Goal: Task Accomplishment & Management: Manage account settings

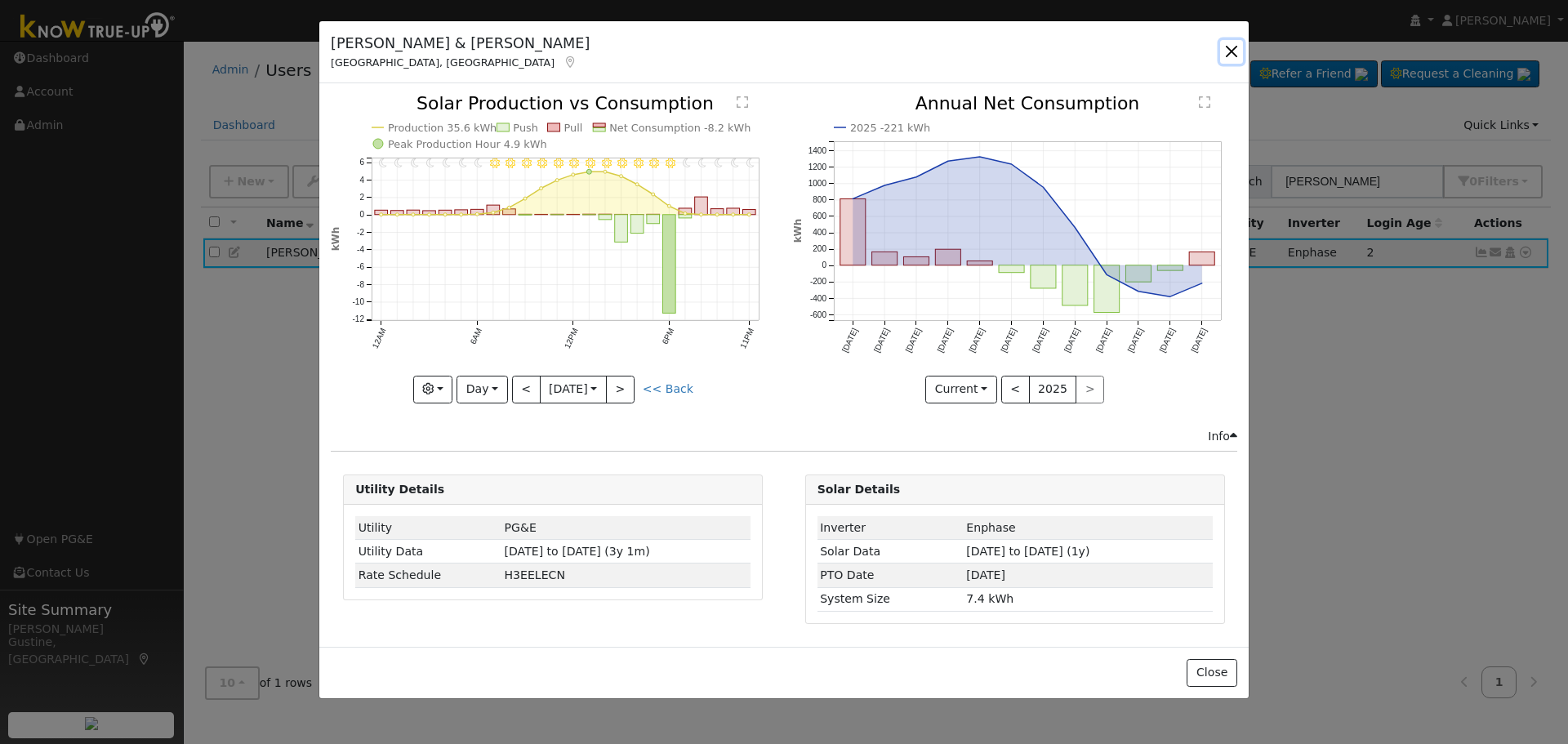
click at [1228, 55] on button "button" at bounding box center [1232, 51] width 23 height 23
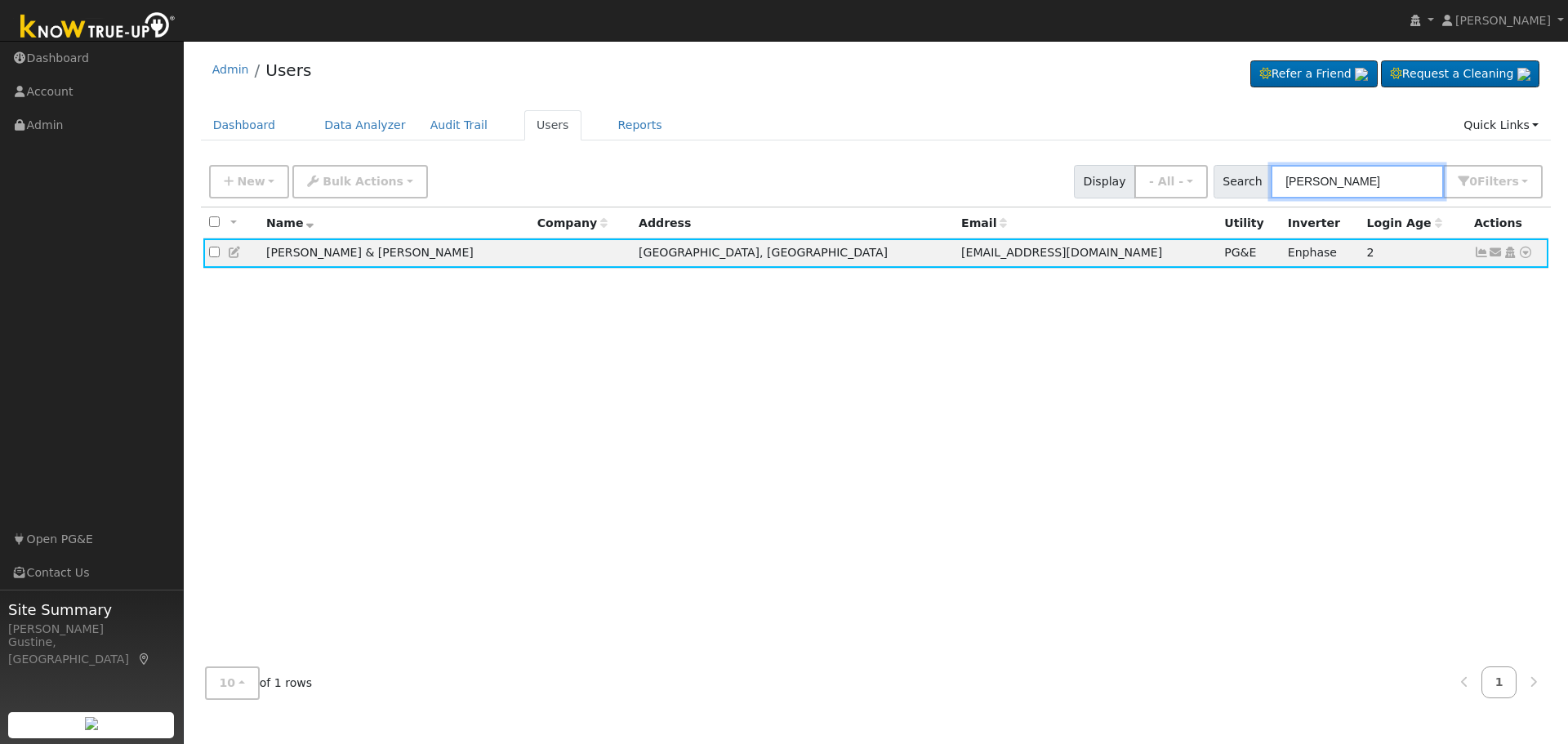
drag, startPoint x: 1412, startPoint y: 170, endPoint x: 900, endPoint y: 131, distance: 513.5
click at [1054, 151] on div "Admin Users Refer a Friend Request a Cleaning" at bounding box center [876, 380] width 1368 height 663
type input "[PERSON_NAME]"
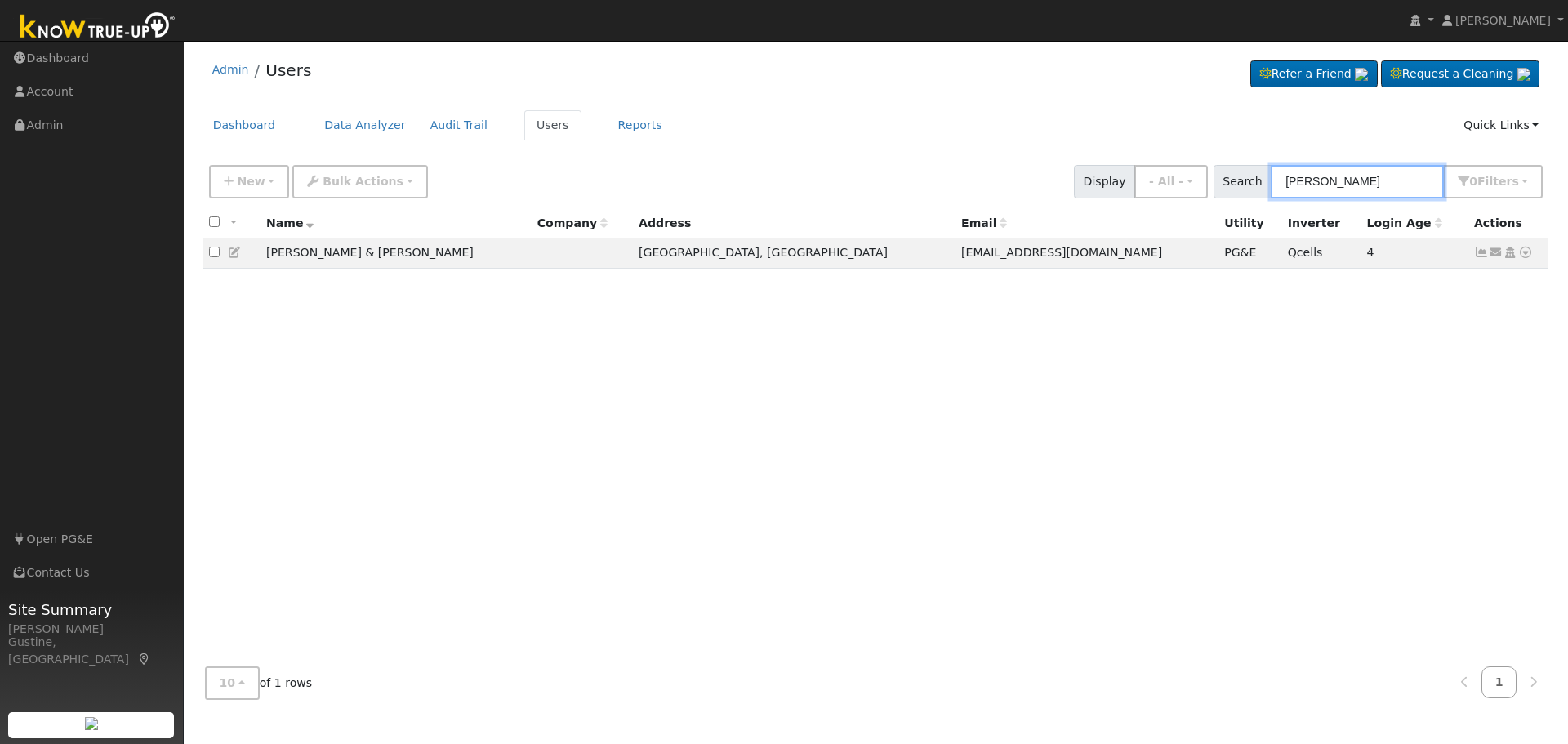
drag, startPoint x: 1357, startPoint y: 183, endPoint x: 1348, endPoint y: 188, distance: 10.3
click at [1357, 184] on input "[PERSON_NAME]" at bounding box center [1357, 182] width 173 height 33
click at [1483, 252] on icon at bounding box center [1482, 252] width 15 height 12
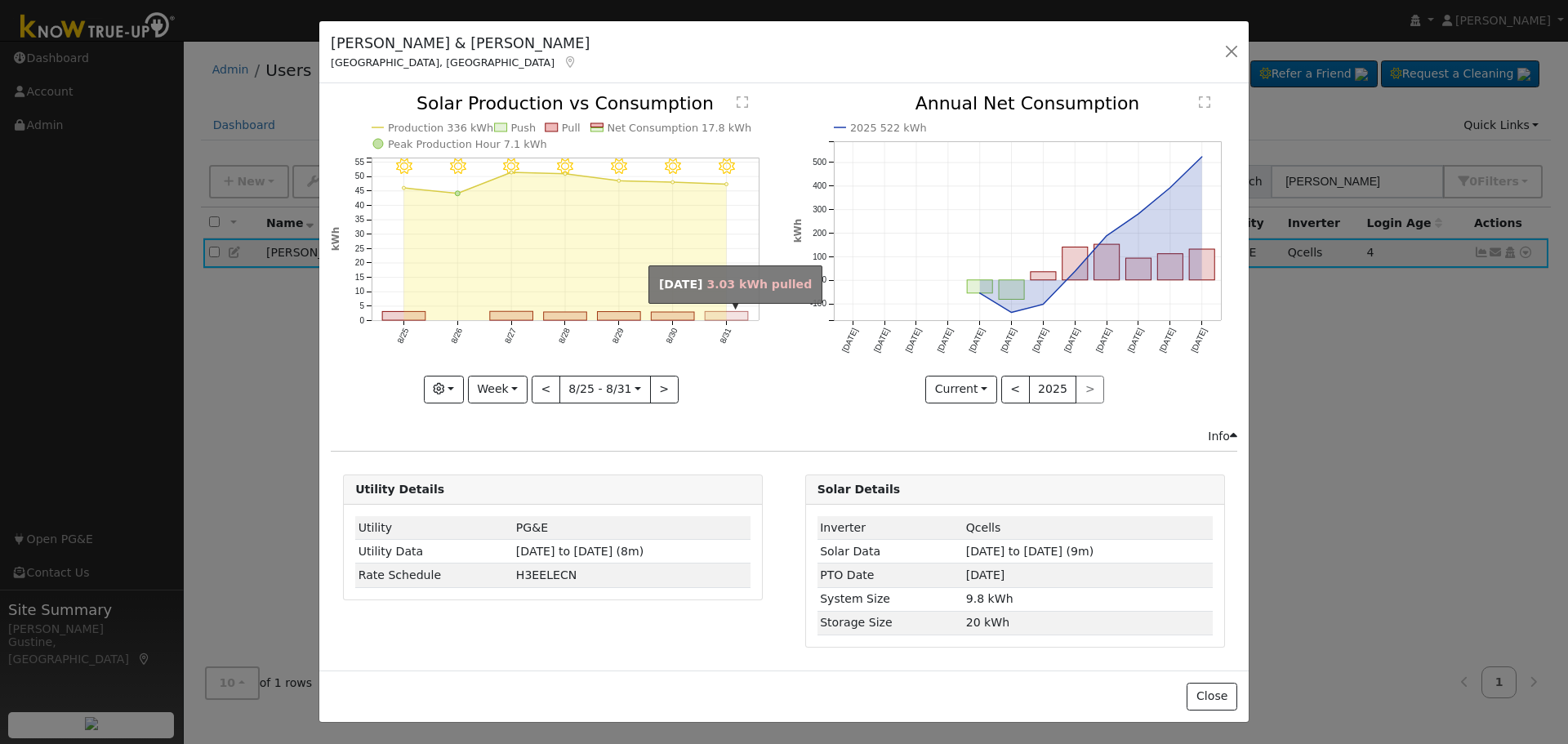
click at [727, 318] on rect "onclick=""" at bounding box center [727, 316] width 43 height 9
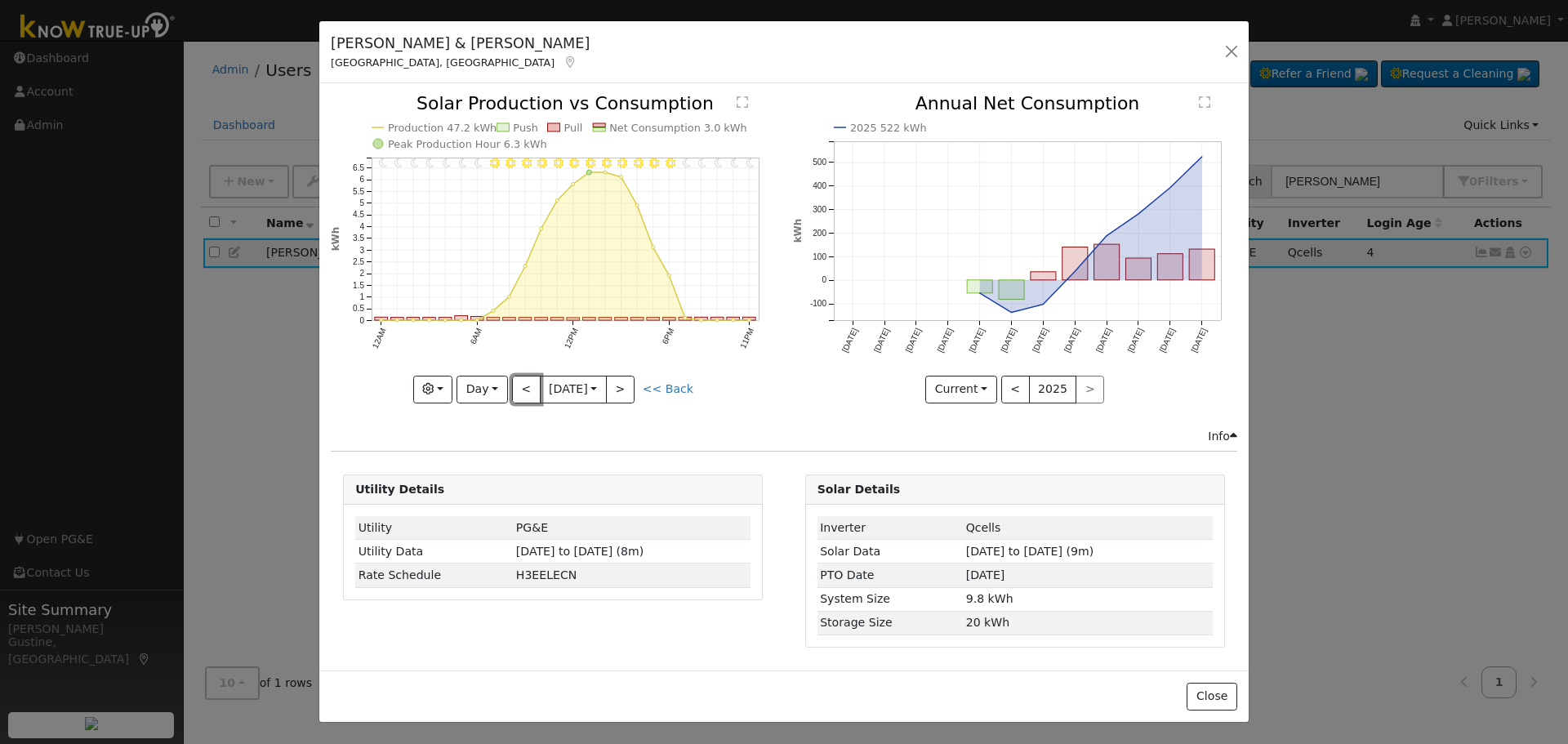
click at [523, 382] on button "<" at bounding box center [526, 389] width 29 height 28
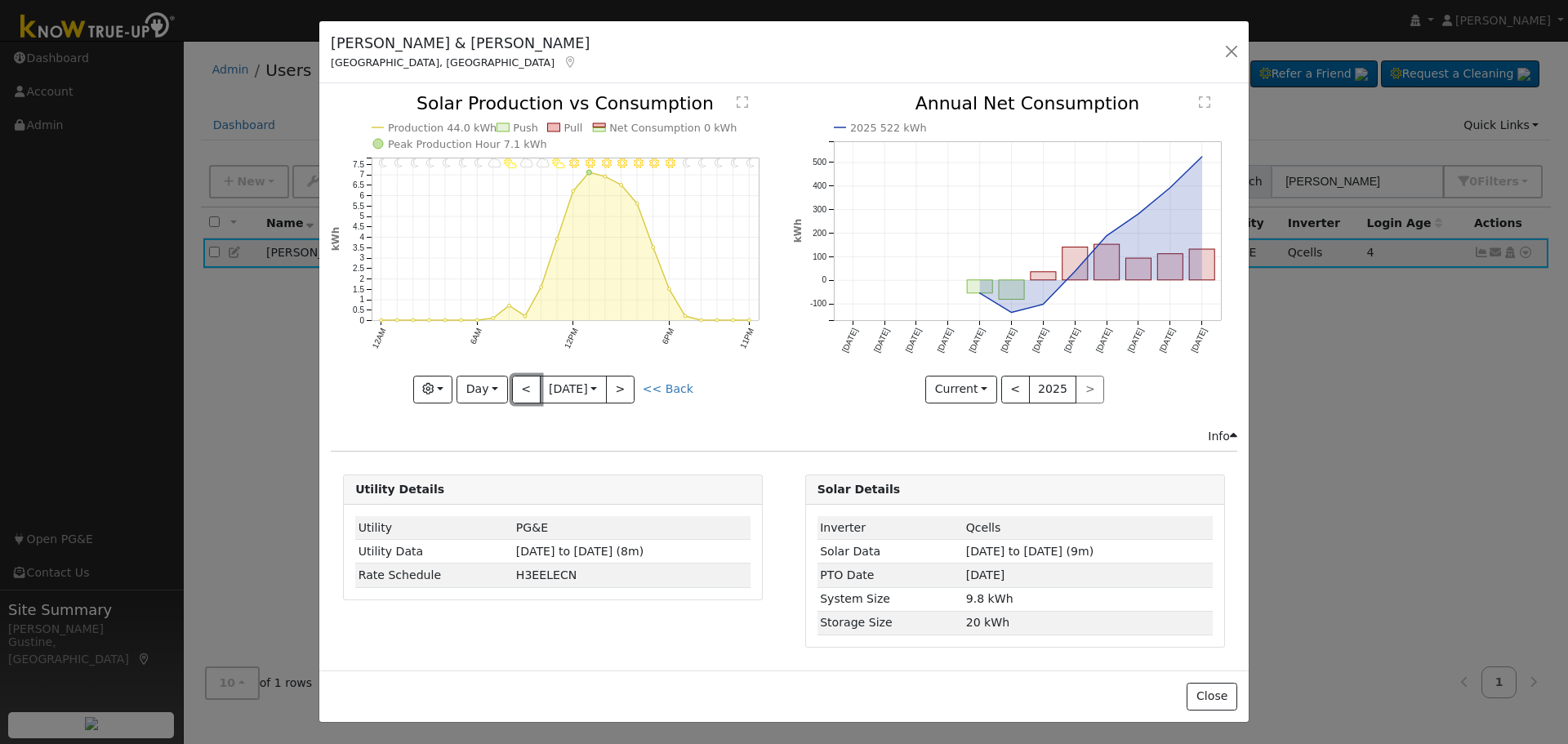
click at [523, 382] on button "<" at bounding box center [526, 389] width 29 height 28
click at [523, 382] on div "11PM - Clear 10PM - Clear 9PM - Clear 8PM - MostlyClear 7PM - Clear 6PM - Mostl…" at bounding box center [552, 249] width 444 height 308
click at [523, 382] on button "<" at bounding box center [526, 389] width 29 height 28
type input "[DATE]"
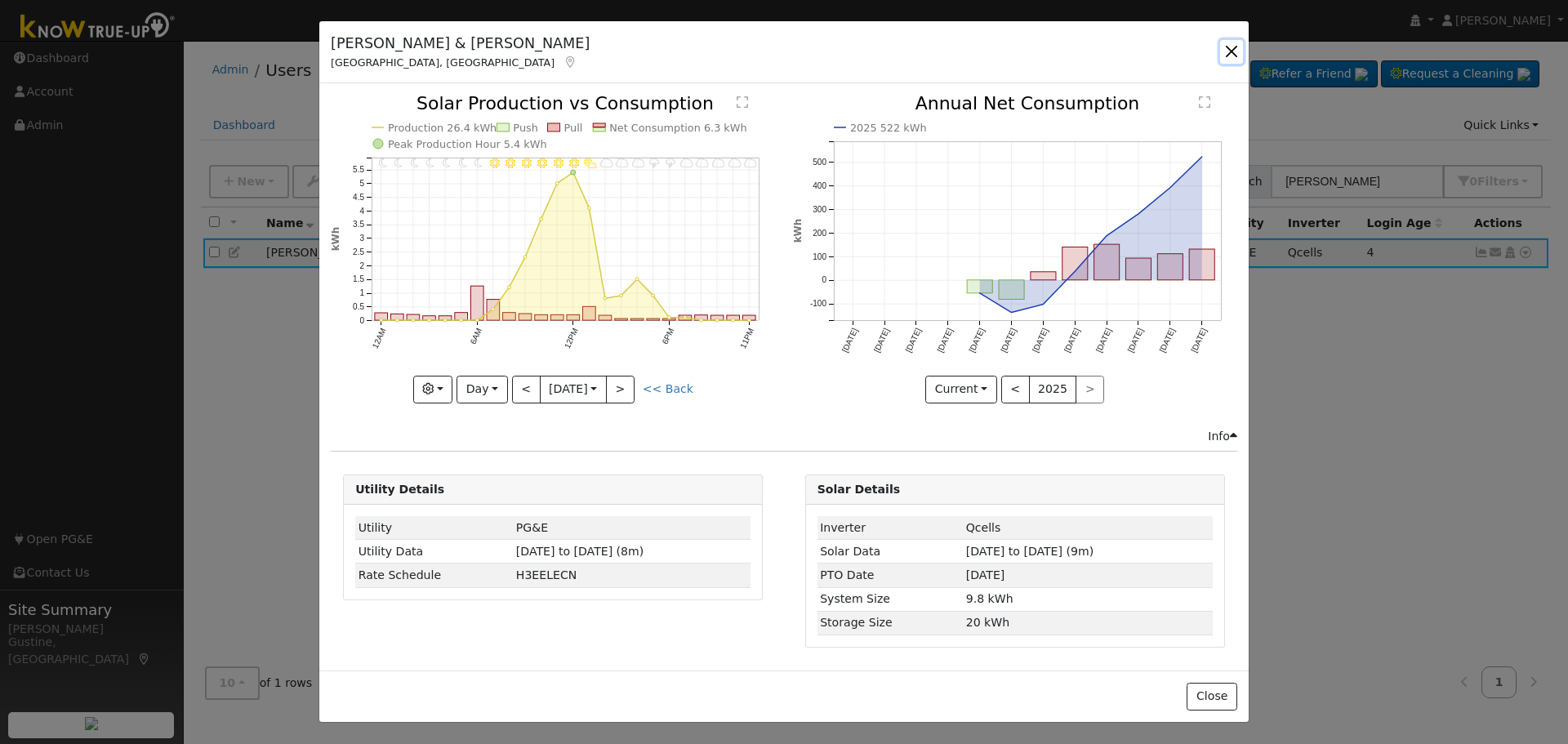
click at [1236, 44] on button "button" at bounding box center [1232, 51] width 23 height 23
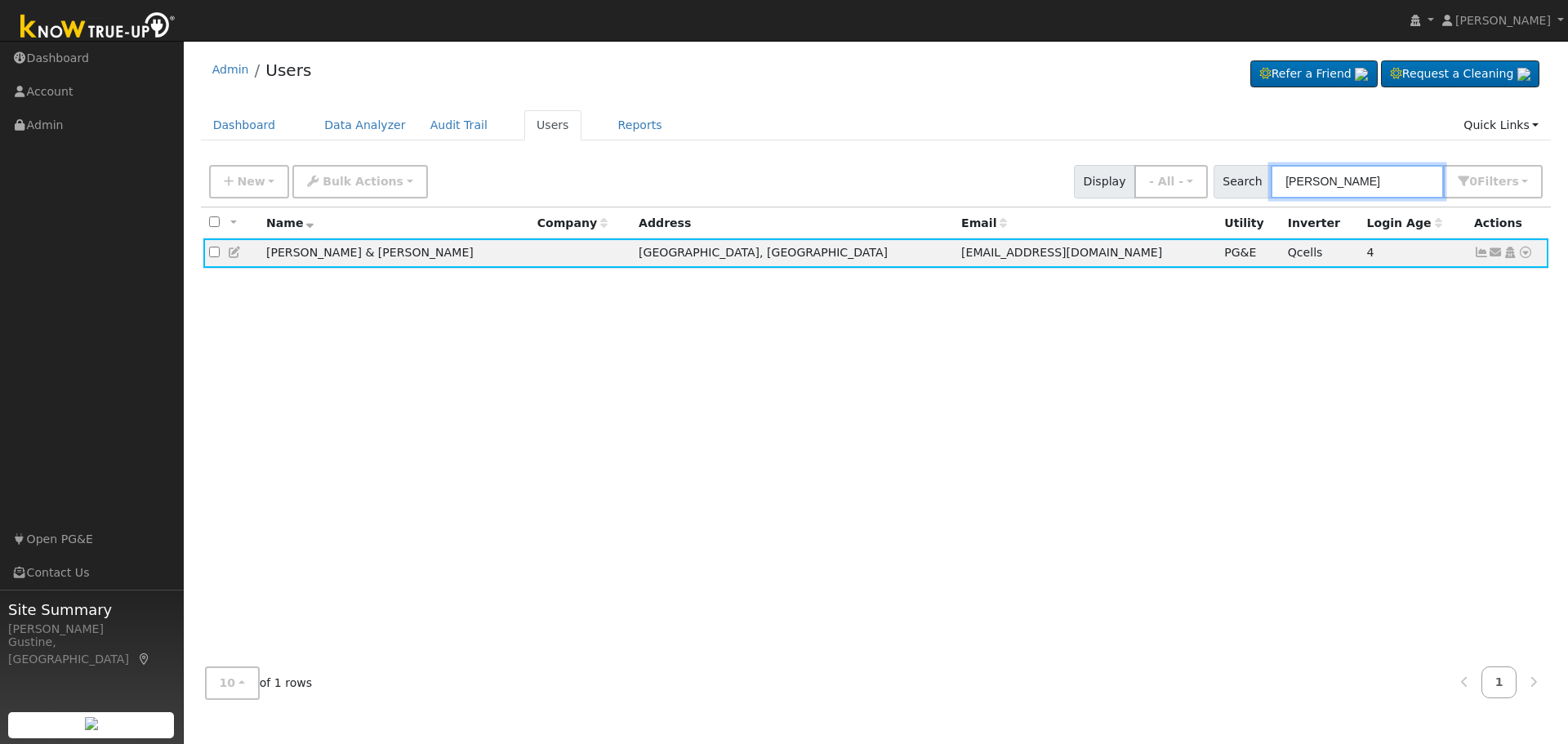
drag, startPoint x: 1353, startPoint y: 190, endPoint x: 1049, endPoint y: 154, distance: 306.1
click at [1049, 154] on div "Admin Users Refer a Friend Request a Cleaning" at bounding box center [876, 380] width 1368 height 663
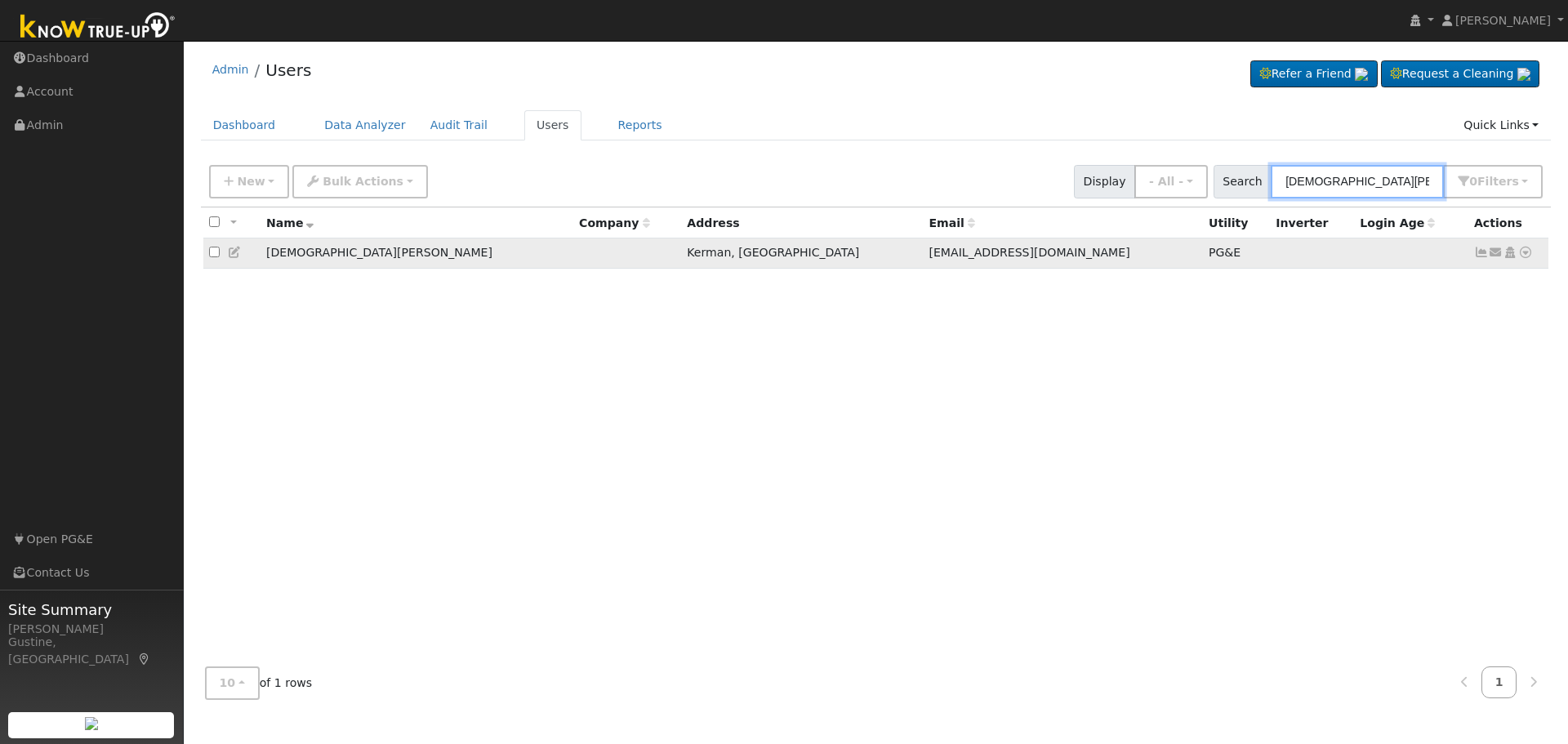
type input "[DEMOGRAPHIC_DATA][PERSON_NAME]"
click at [1487, 255] on icon at bounding box center [1482, 252] width 15 height 12
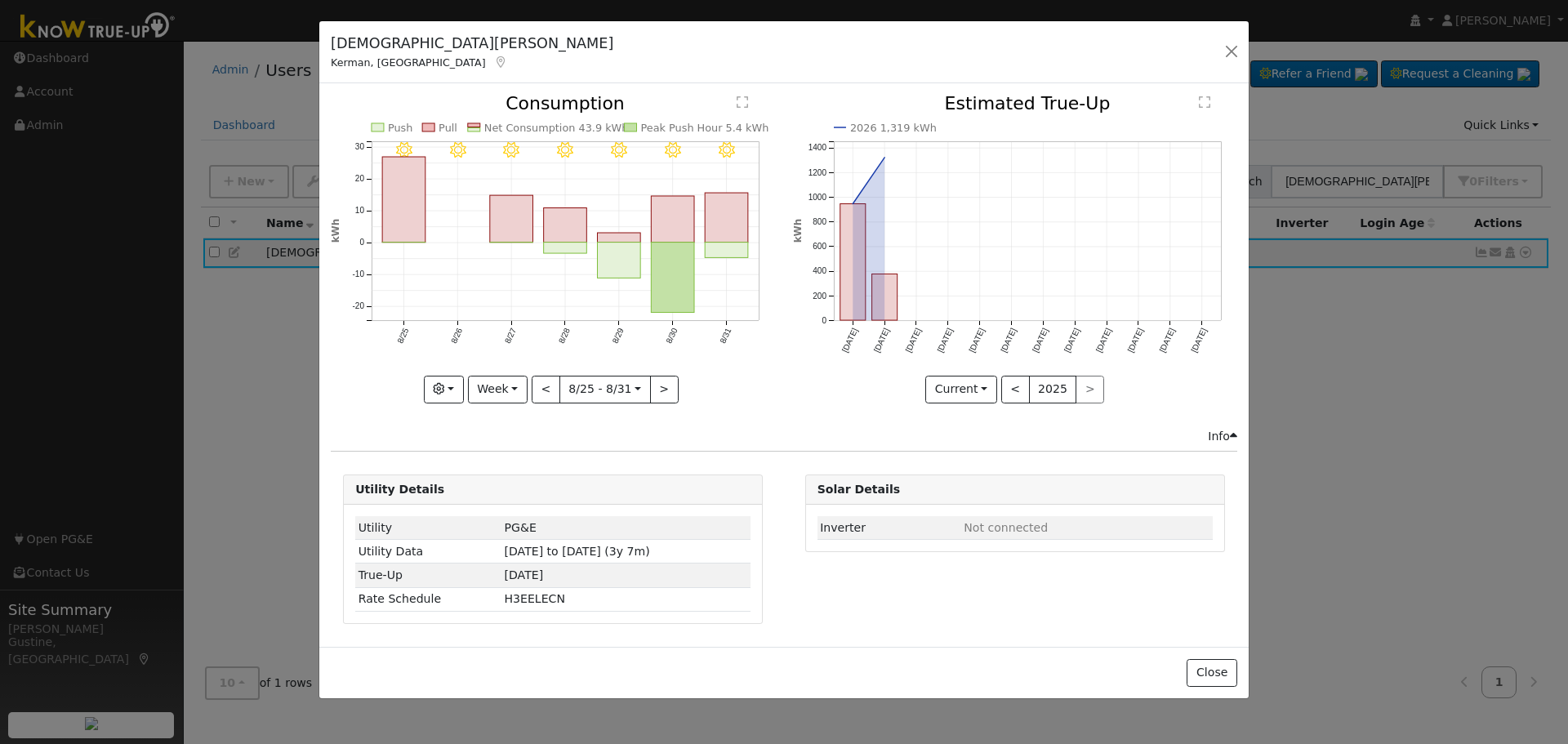
click at [705, 283] on icon "8/31 - Clear 8/30 - Clear 8/29 - Clear 8/28 - Clear 8/27 - Clear 8/26 - Clear 8…" at bounding box center [552, 244] width 444 height 298
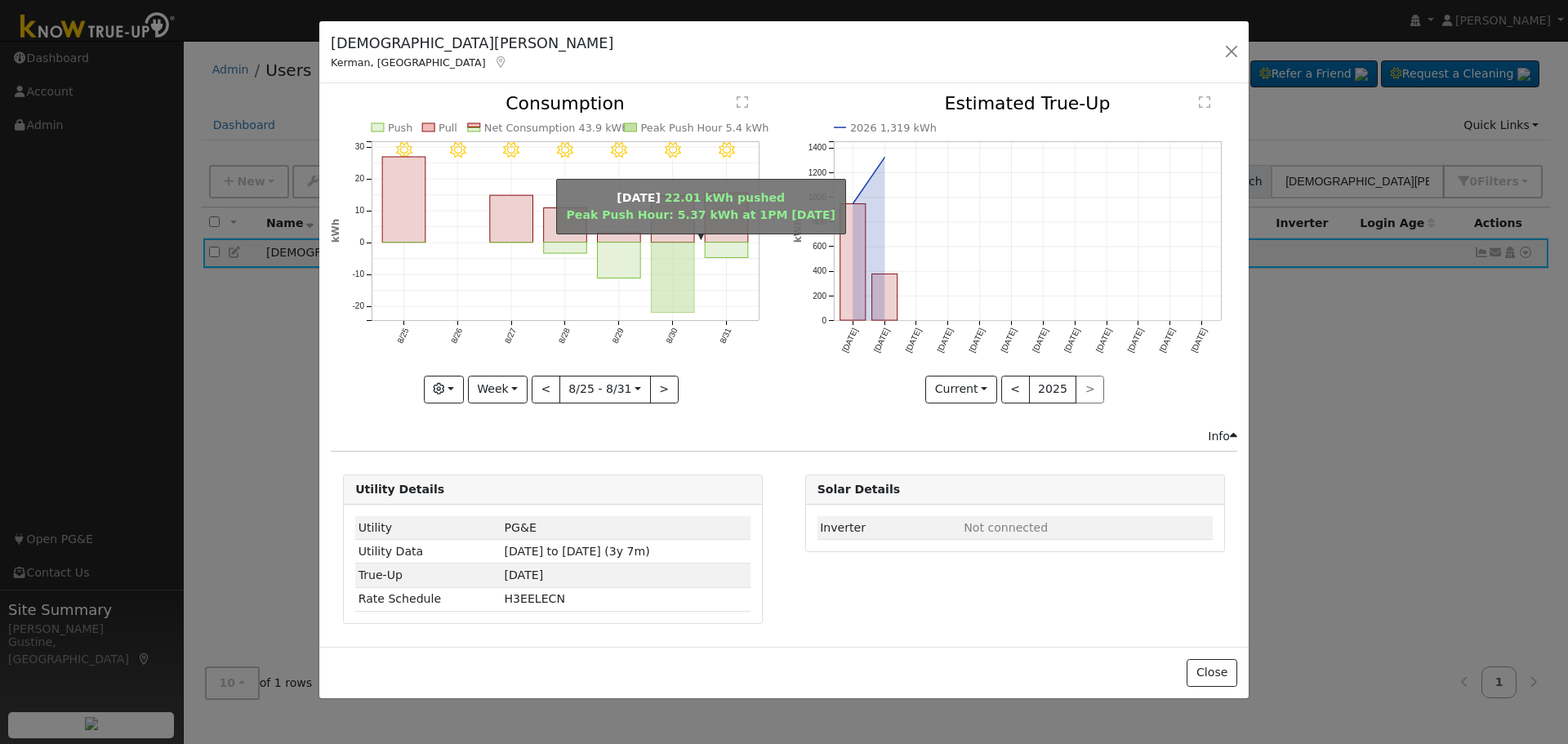
click at [679, 270] on rect "onclick=""" at bounding box center [673, 277] width 43 height 70
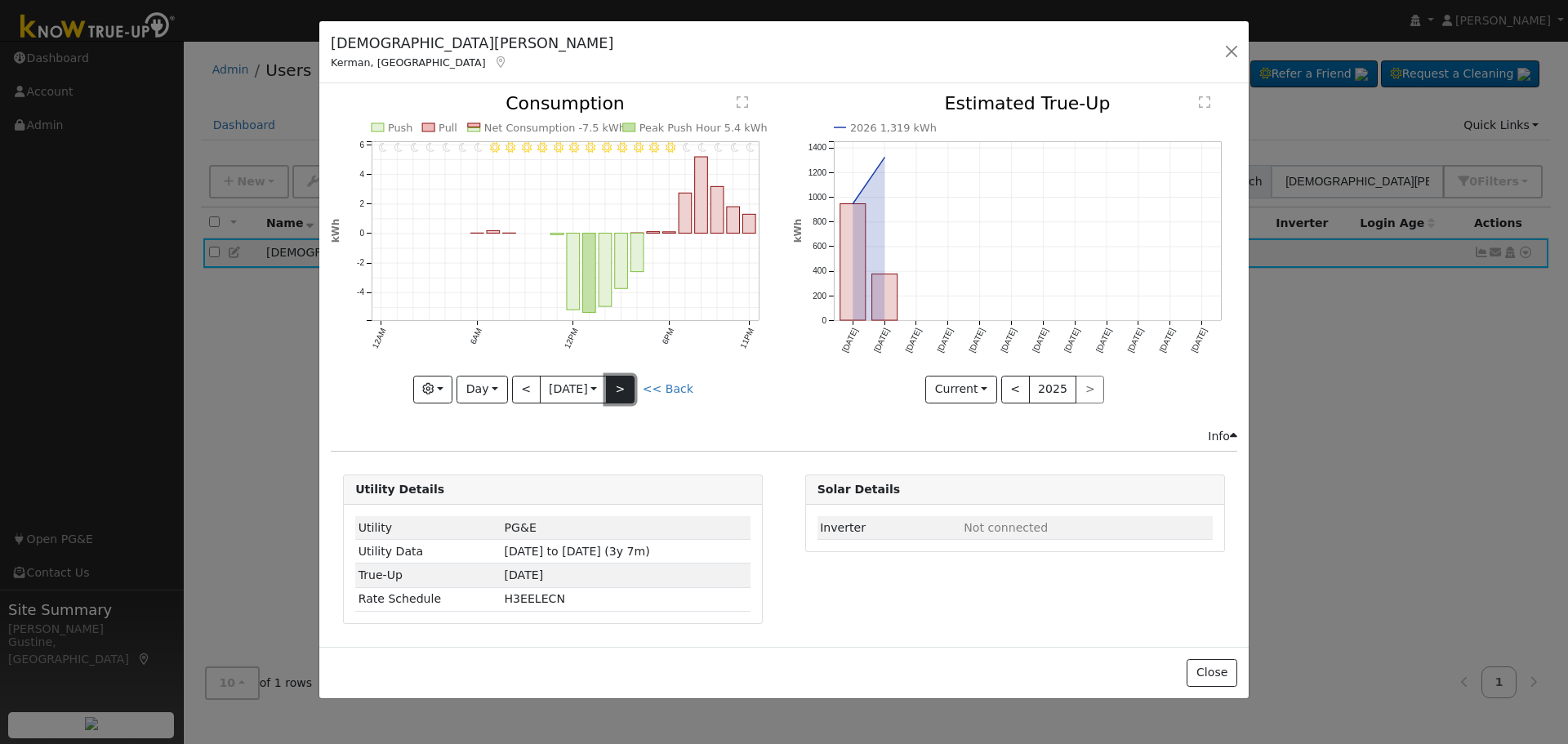
click at [618, 384] on button ">" at bounding box center [620, 389] width 29 height 28
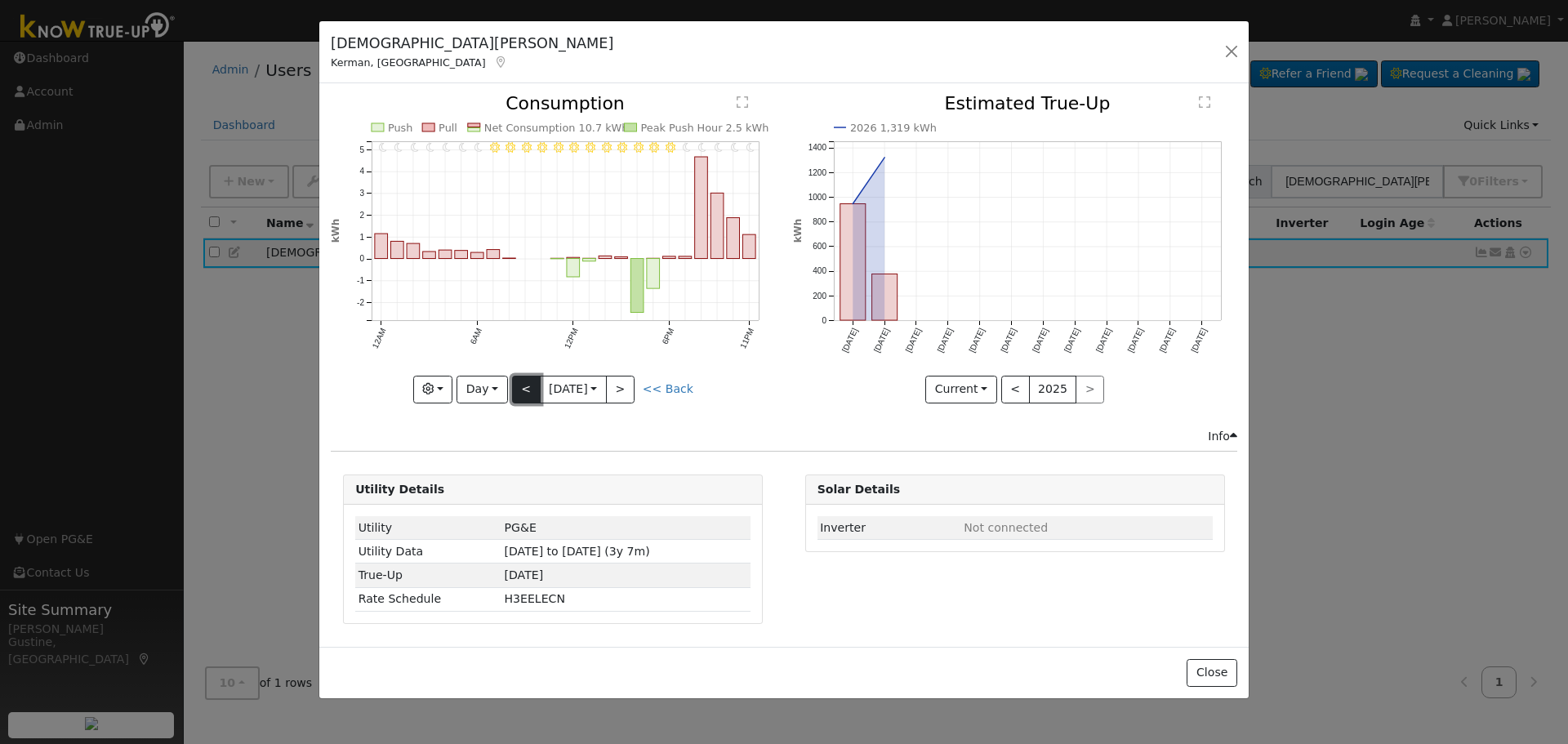
click at [531, 388] on button "<" at bounding box center [526, 389] width 29 height 28
type input "[DATE]"
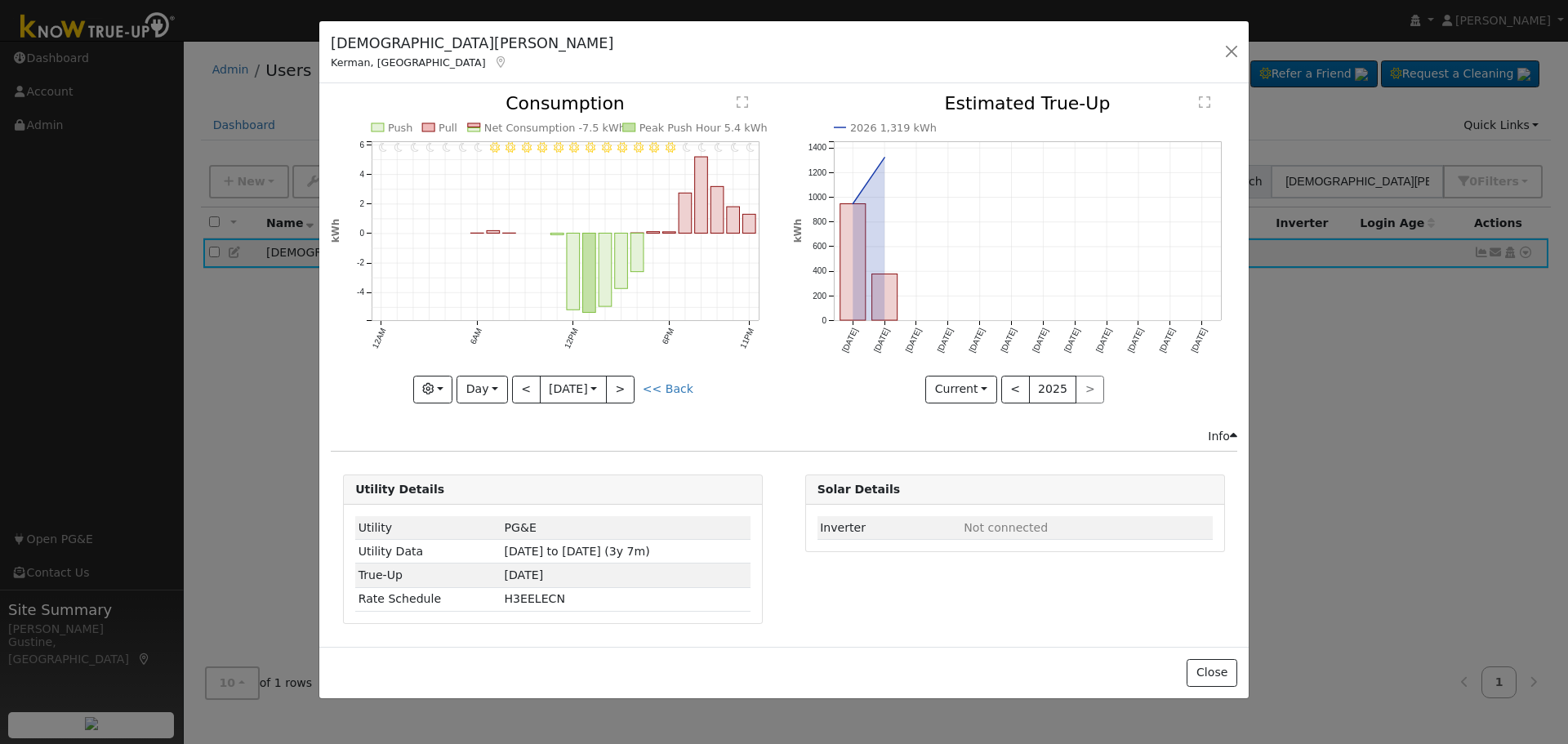
click at [1216, 52] on div "[DEMOGRAPHIC_DATA][PERSON_NAME], [GEOGRAPHIC_DATA] Default Account Default Acco…" at bounding box center [784, 53] width 930 height 63
click at [1245, 61] on div "[DEMOGRAPHIC_DATA][PERSON_NAME], [GEOGRAPHIC_DATA] Default Account Default Acco…" at bounding box center [784, 53] width 930 height 63
drag, startPoint x: 1242, startPoint y: 55, endPoint x: 1264, endPoint y: 88, distance: 39.7
click at [1242, 54] on button "button" at bounding box center [1232, 51] width 23 height 23
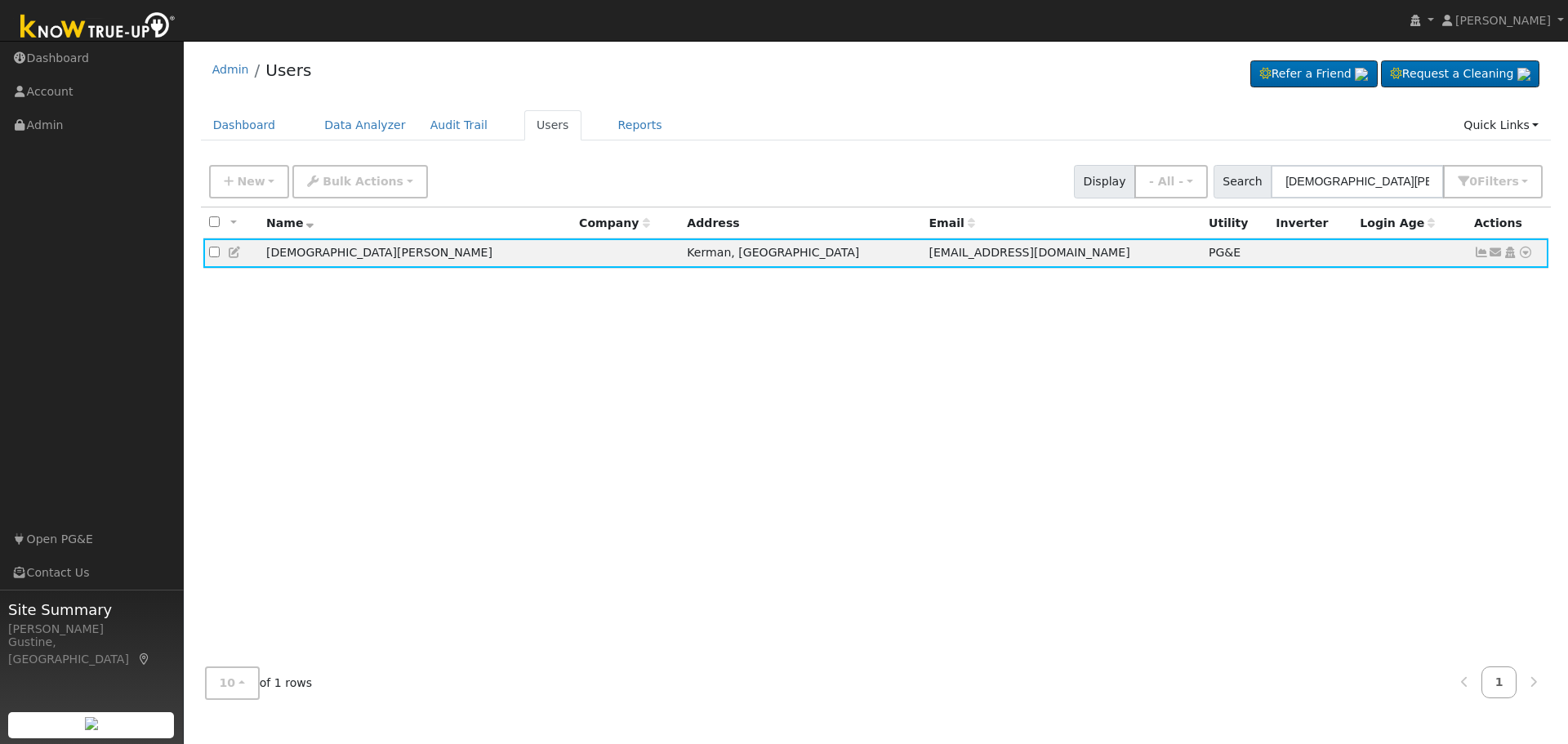
drag, startPoint x: 1412, startPoint y: 163, endPoint x: 1343, endPoint y: 176, distance: 70.2
click at [1345, 176] on div "New Add User Quick Add Quick Connect Quick Convert Lead Bulk Actions Send Email…" at bounding box center [876, 179] width 1341 height 39
click at [1343, 176] on input "[DEMOGRAPHIC_DATA][PERSON_NAME]" at bounding box center [1357, 182] width 173 height 33
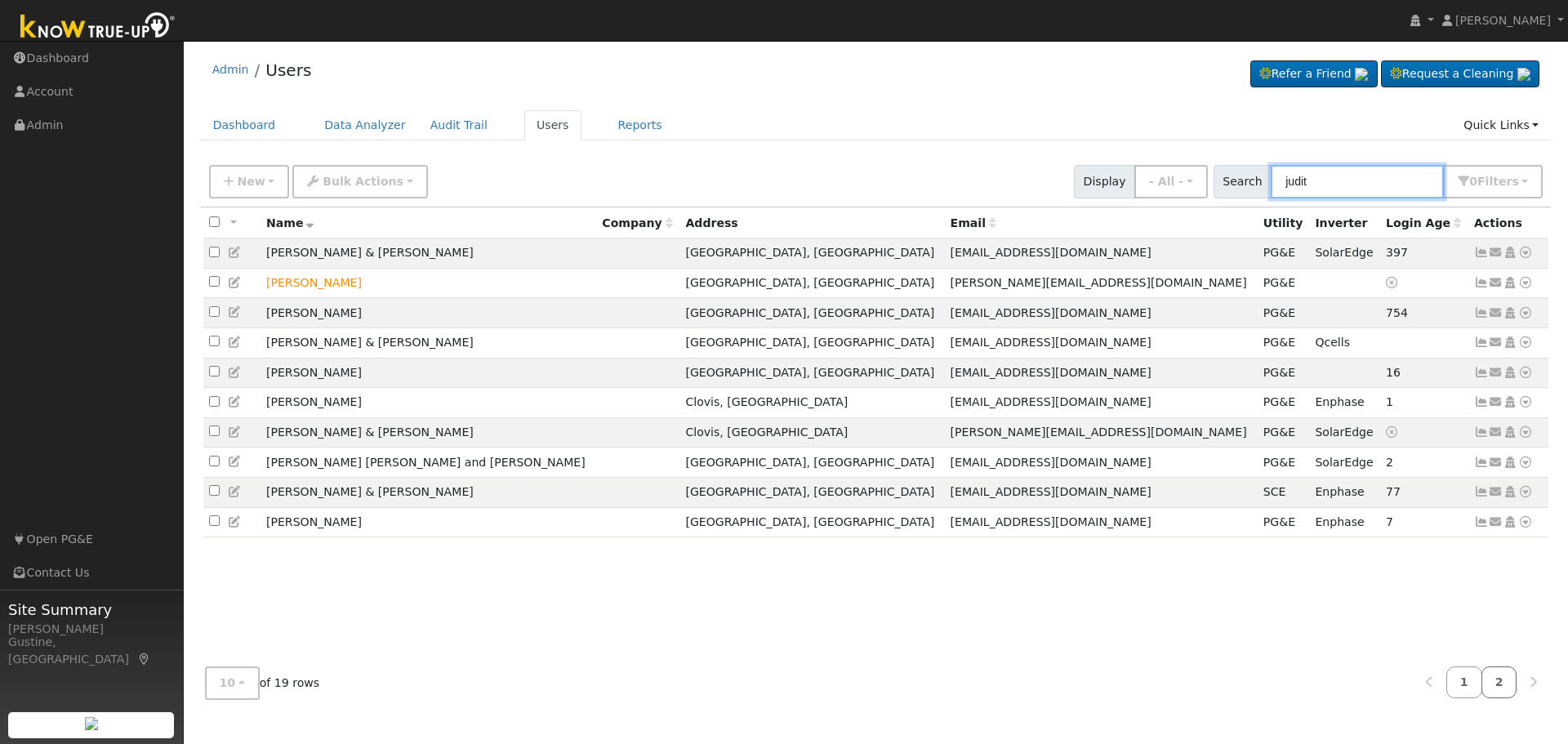
type input "judit"
click at [1489, 684] on link "2" at bounding box center [1499, 682] width 36 height 32
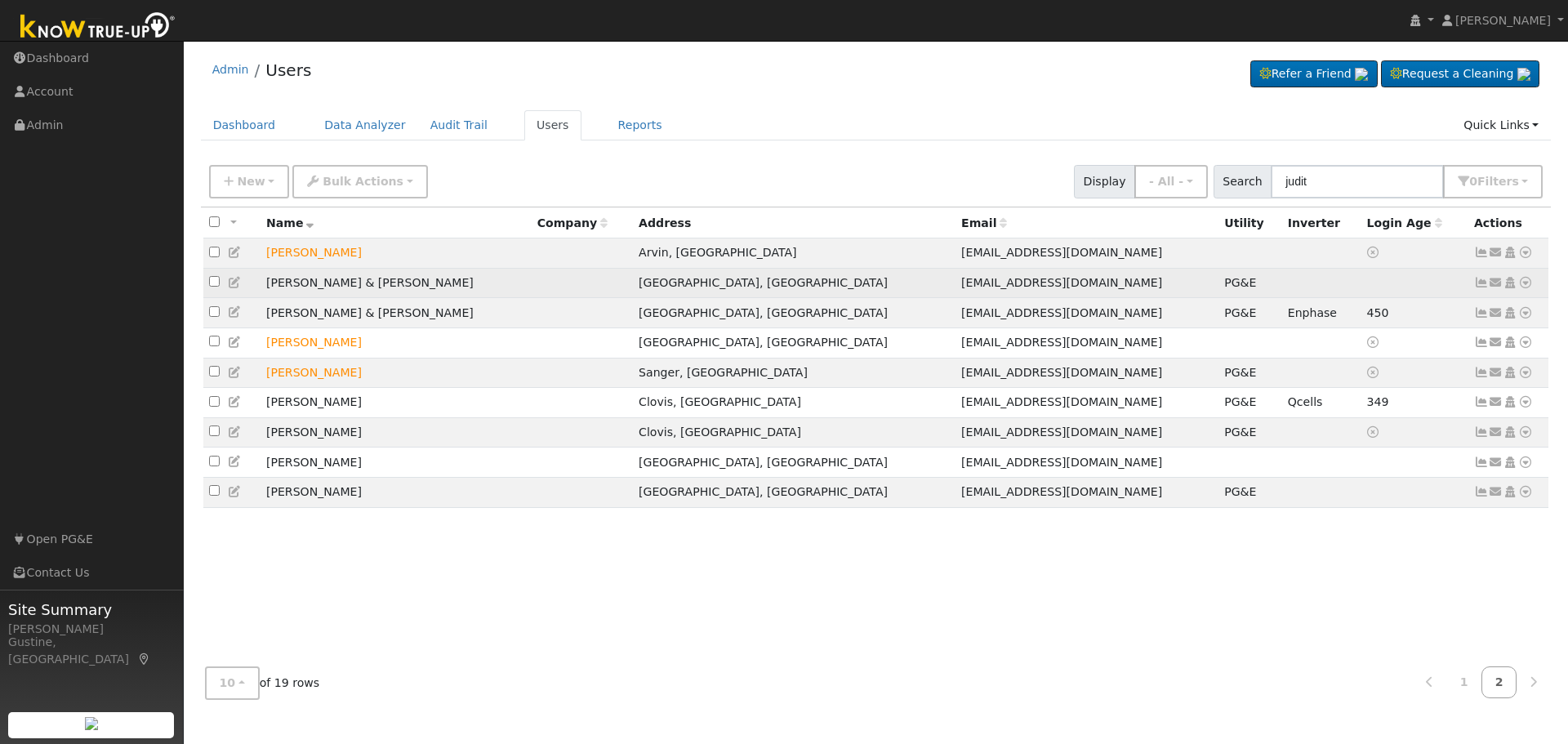
click at [1482, 289] on icon at bounding box center [1482, 283] width 15 height 12
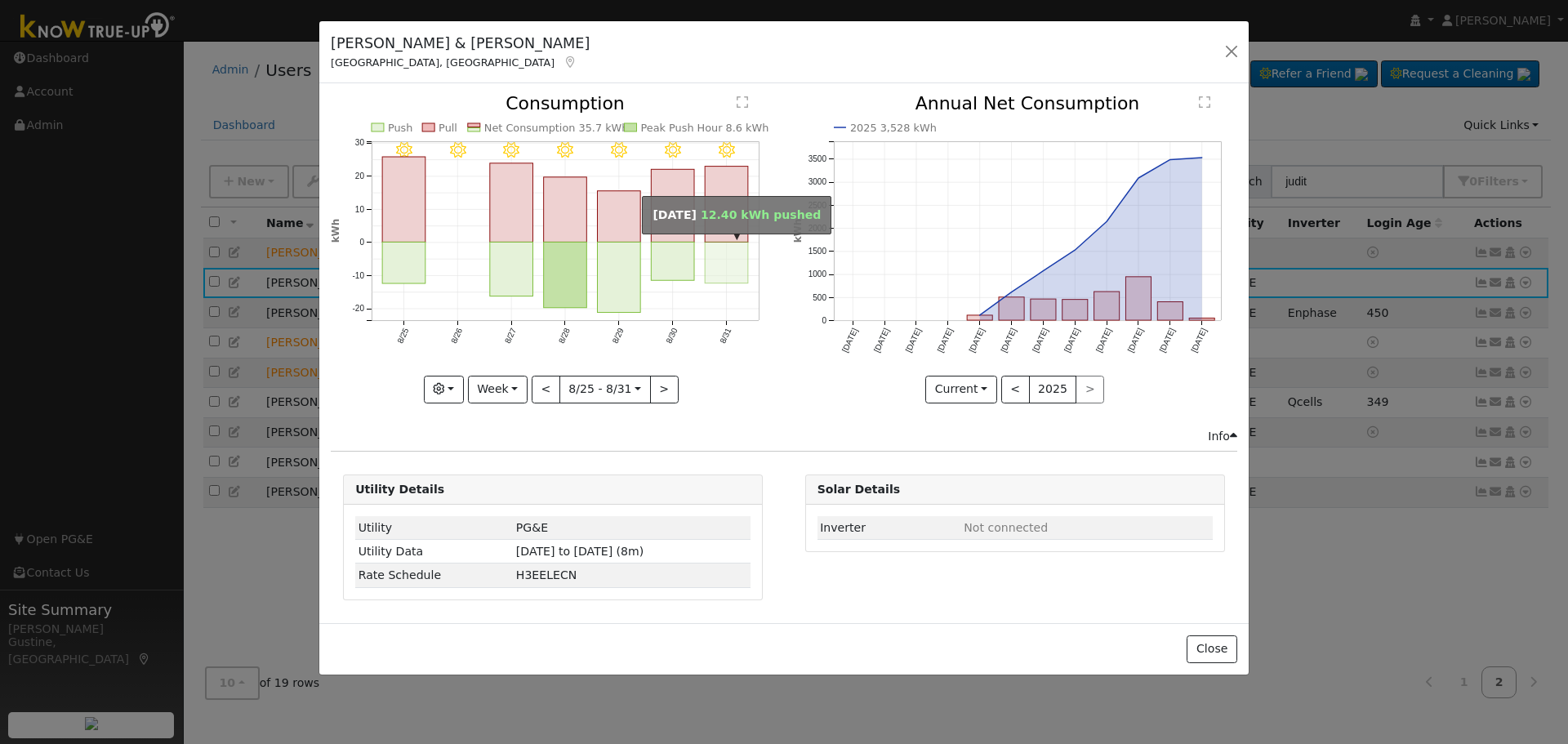
click at [734, 258] on rect "onclick=""" at bounding box center [727, 262] width 43 height 41
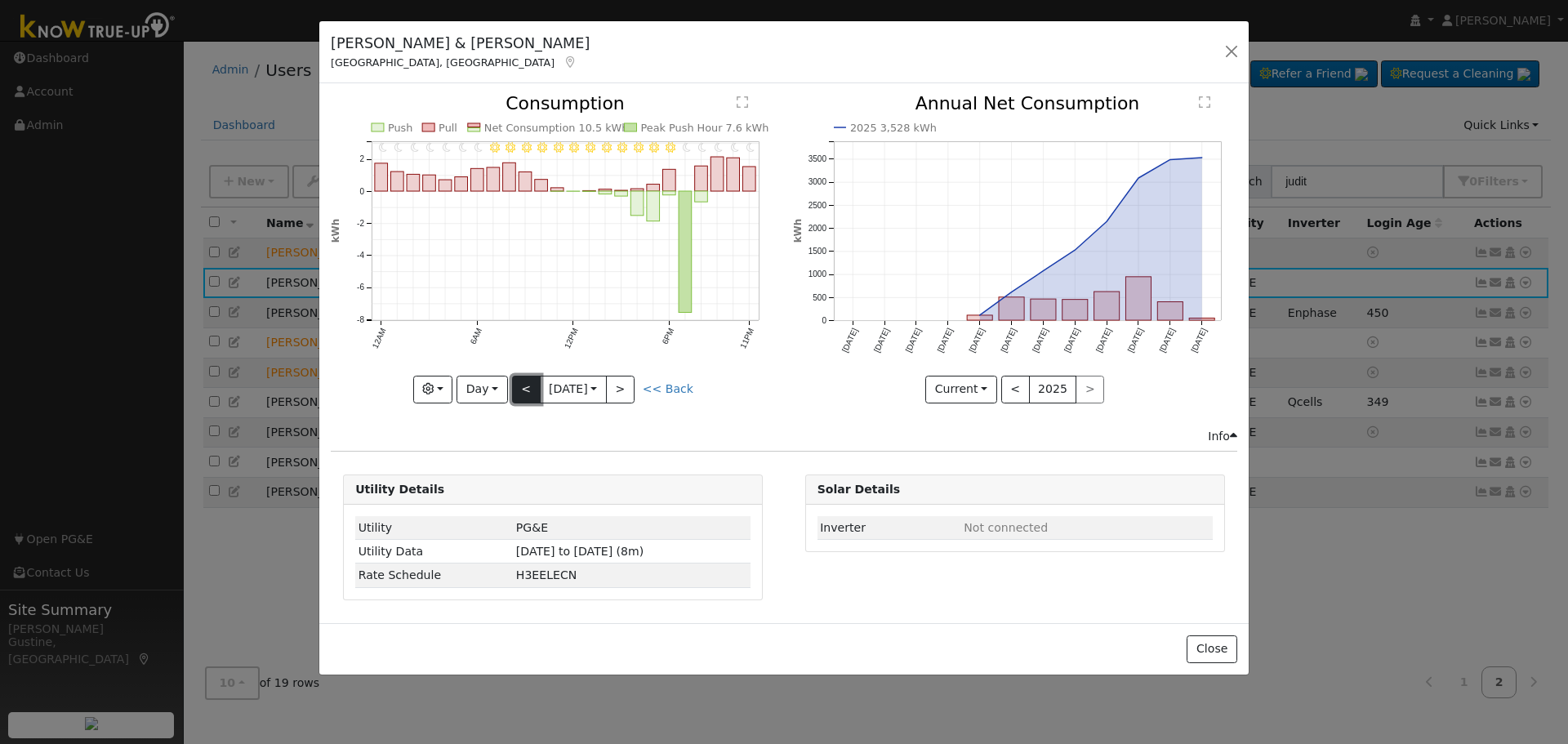
click at [523, 387] on button "<" at bounding box center [526, 389] width 29 height 28
click at [531, 389] on button "<" at bounding box center [526, 389] width 29 height 28
click at [528, 402] on button "<" at bounding box center [526, 389] width 29 height 28
click at [536, 383] on button "<" at bounding box center [526, 389] width 29 height 28
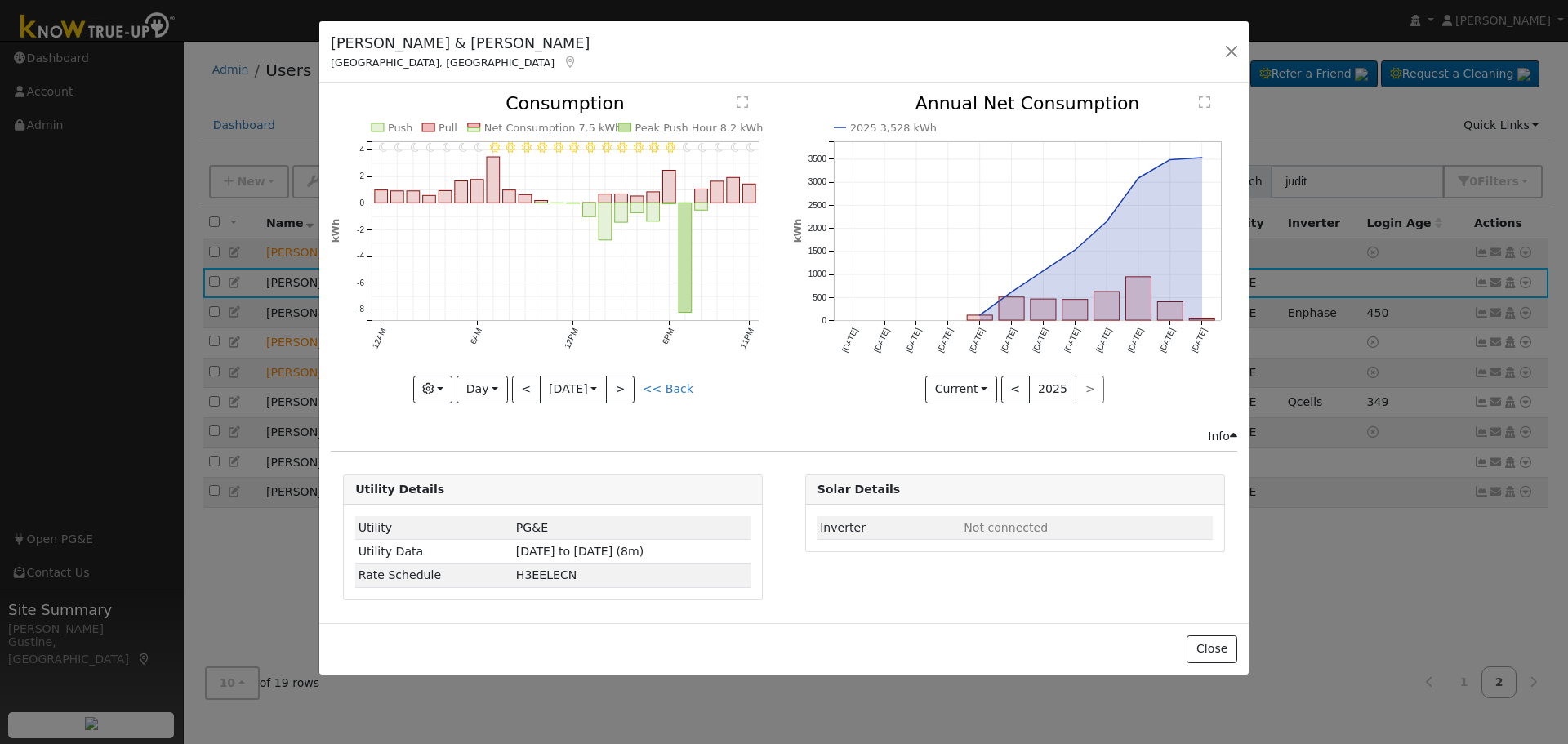
click at [541, 383] on input "[DATE]" at bounding box center [573, 389] width 65 height 26
click at [524, 386] on button "<" at bounding box center [526, 389] width 29 height 28
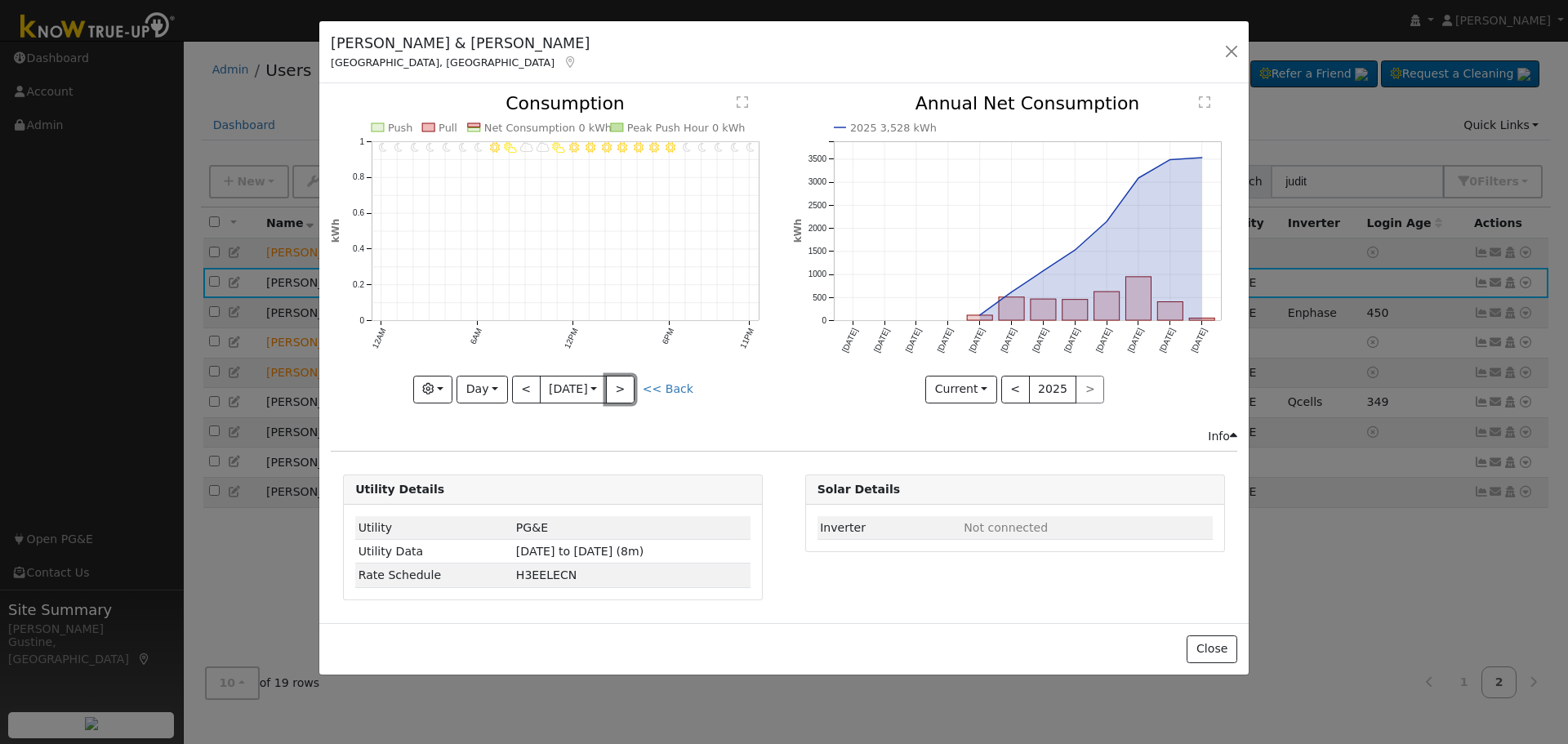
click at [624, 390] on button ">" at bounding box center [620, 389] width 29 height 28
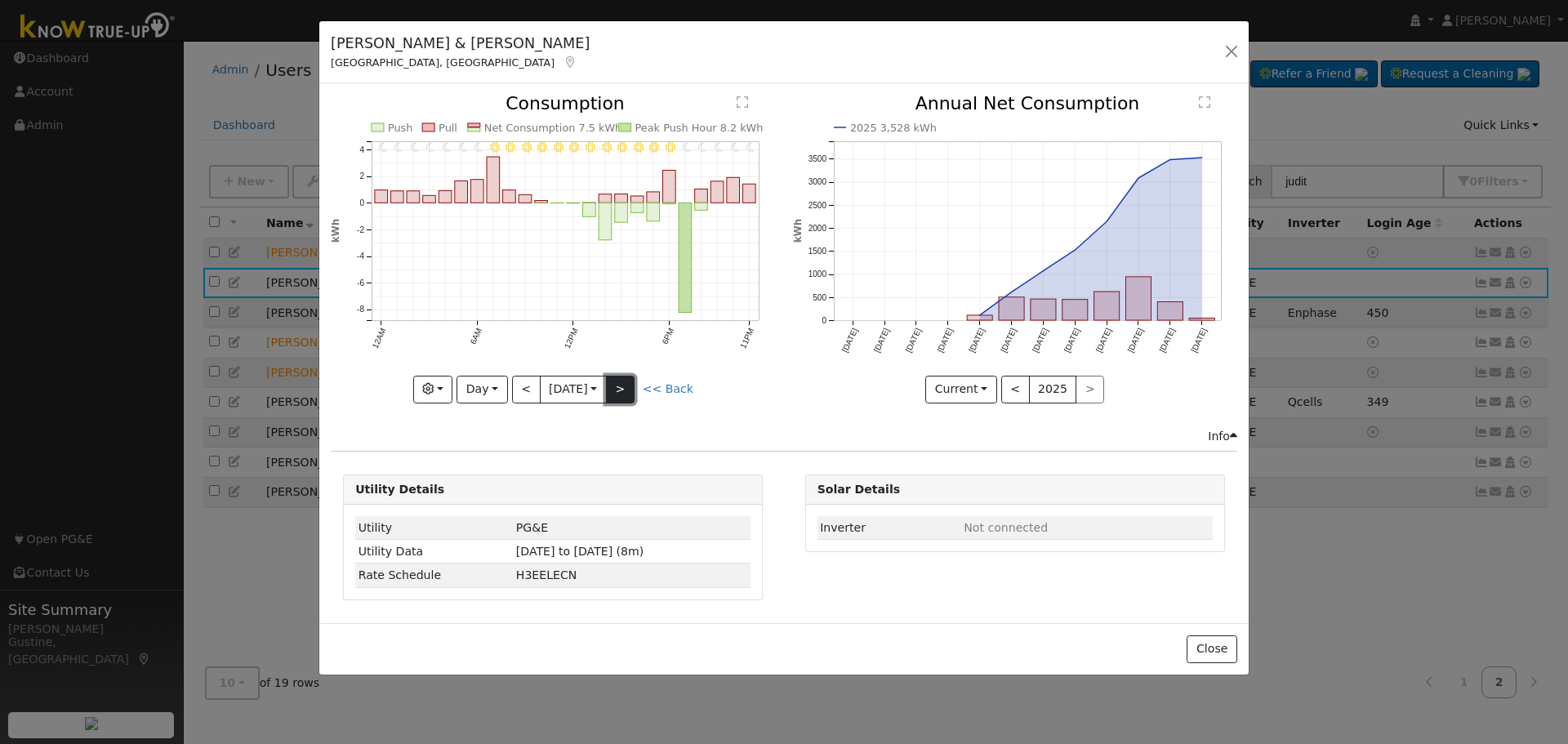
click at [624, 386] on button ">" at bounding box center [620, 389] width 29 height 28
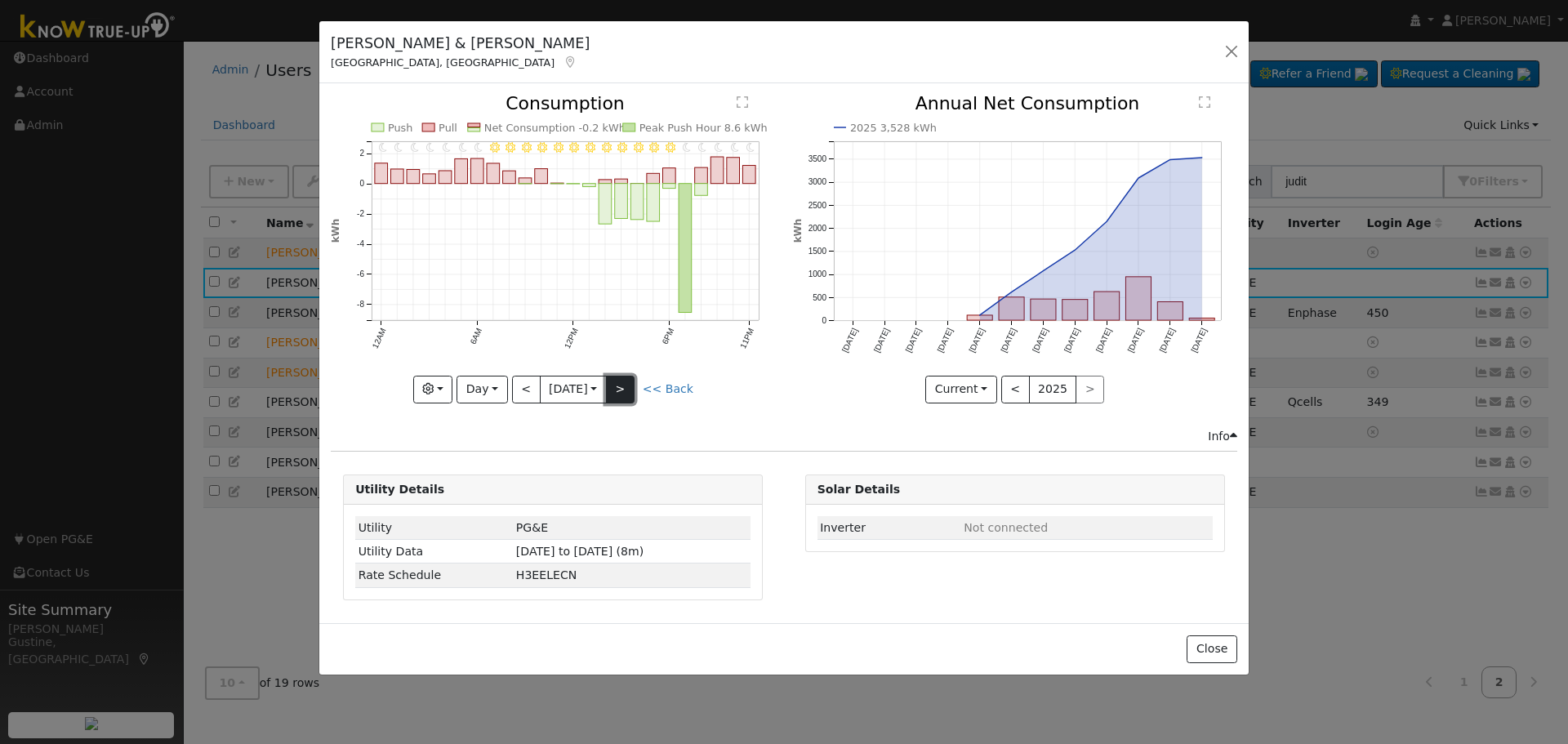
click at [626, 388] on button ">" at bounding box center [620, 389] width 29 height 28
type input "[DATE]"
click at [1238, 50] on button "button" at bounding box center [1232, 51] width 23 height 23
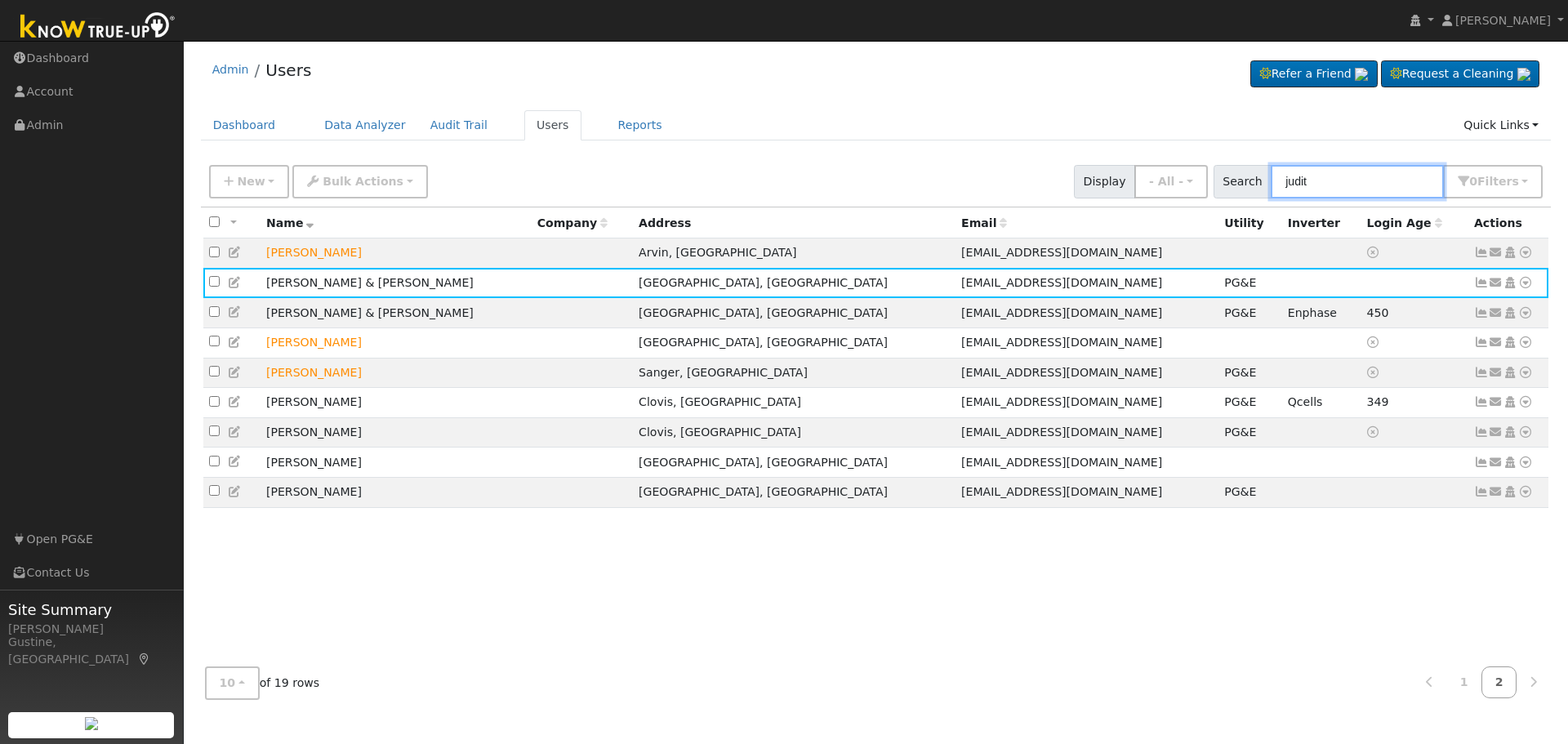
drag, startPoint x: 933, startPoint y: 169, endPoint x: 669, endPoint y: 163, distance: 264.1
click at [709, 167] on div "New Add User Quick Add Quick Connect Quick Convert Lead Bulk Actions Send Email…" at bounding box center [876, 179] width 1341 height 39
paste input "[PERSON_NAME]"
type input "[PERSON_NAME]"
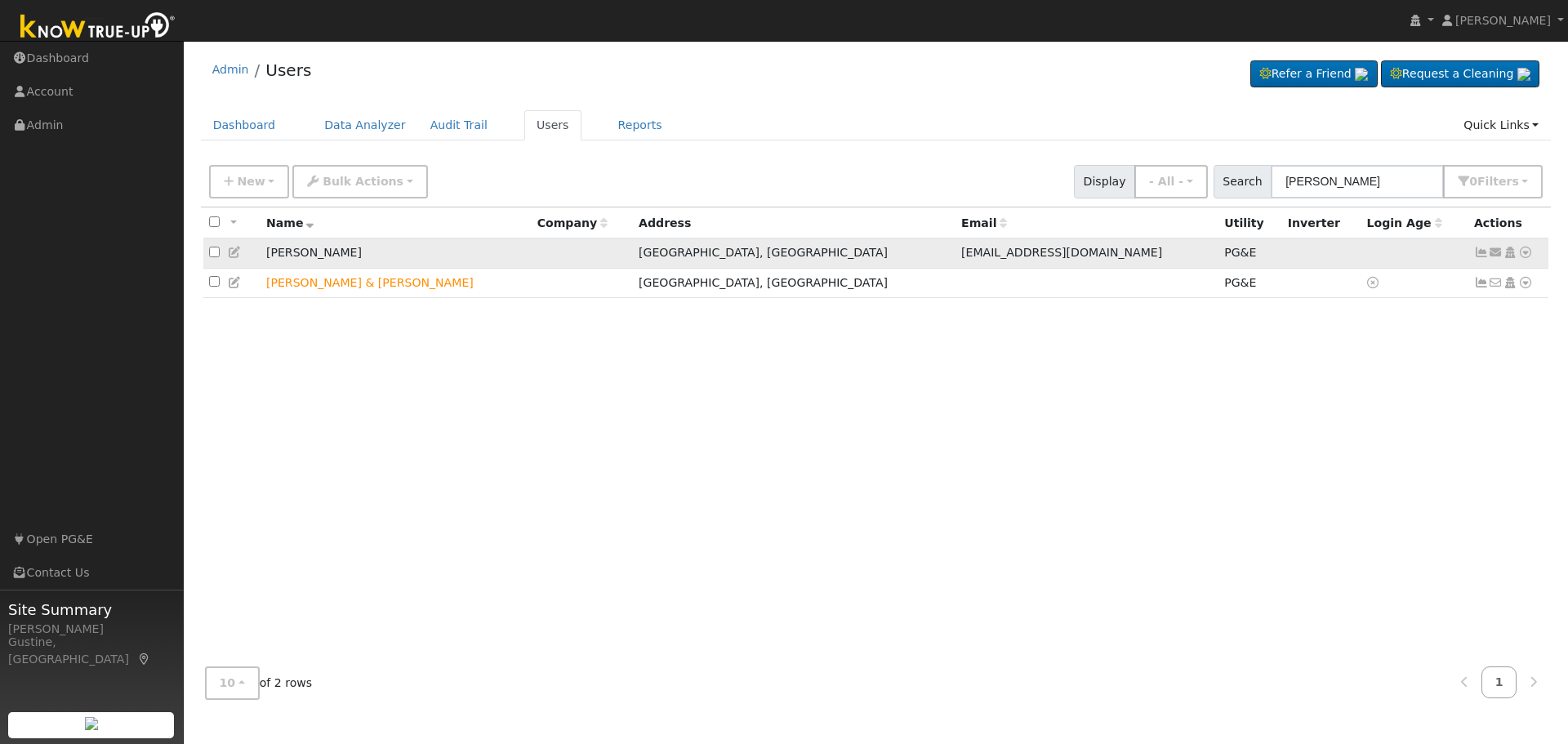
click at [1471, 249] on td "Send Email... Copy a Link Reset Password Open Access Data Analyzer Reports Scen…" at bounding box center [1509, 253] width 81 height 31
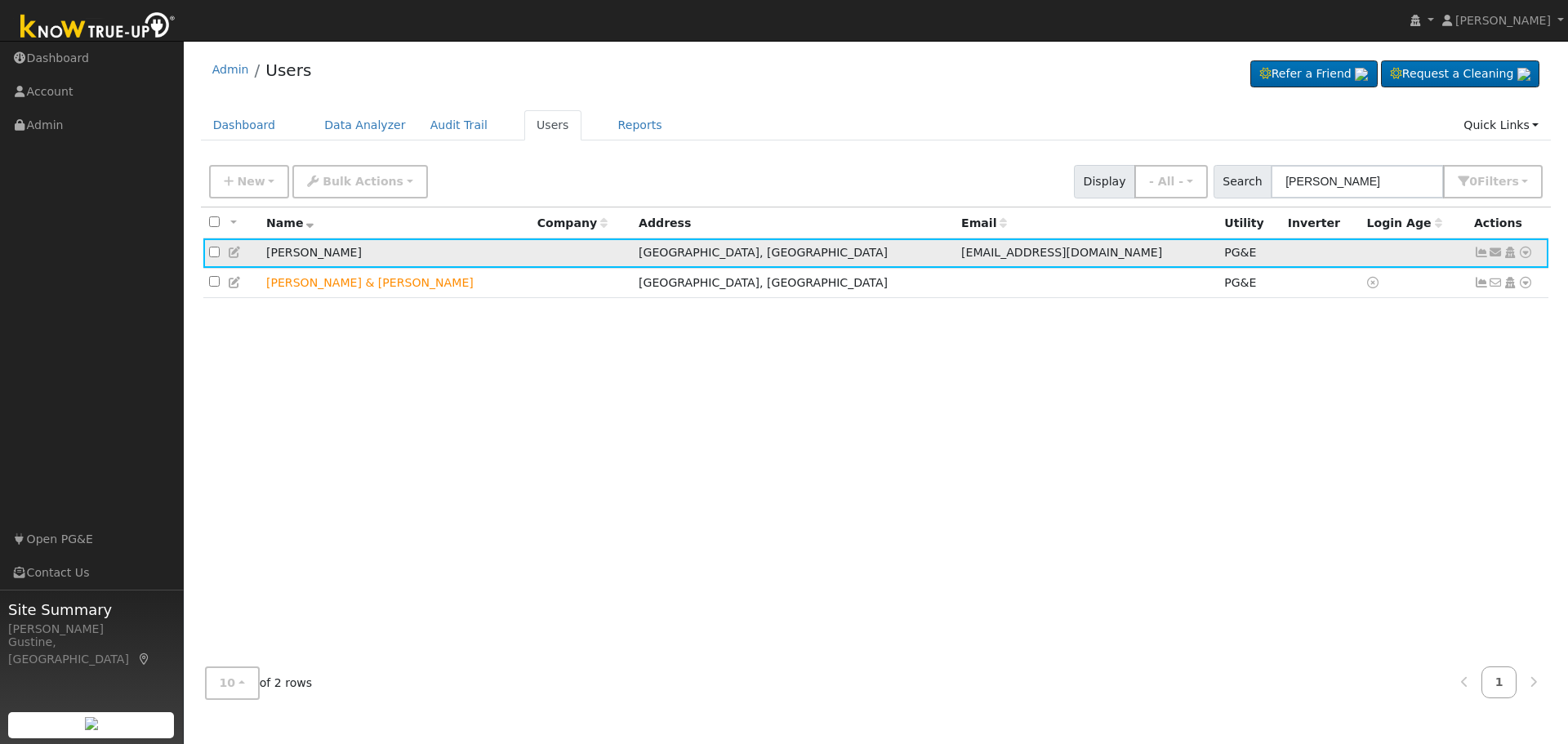
click at [1480, 253] on icon at bounding box center [1482, 252] width 15 height 12
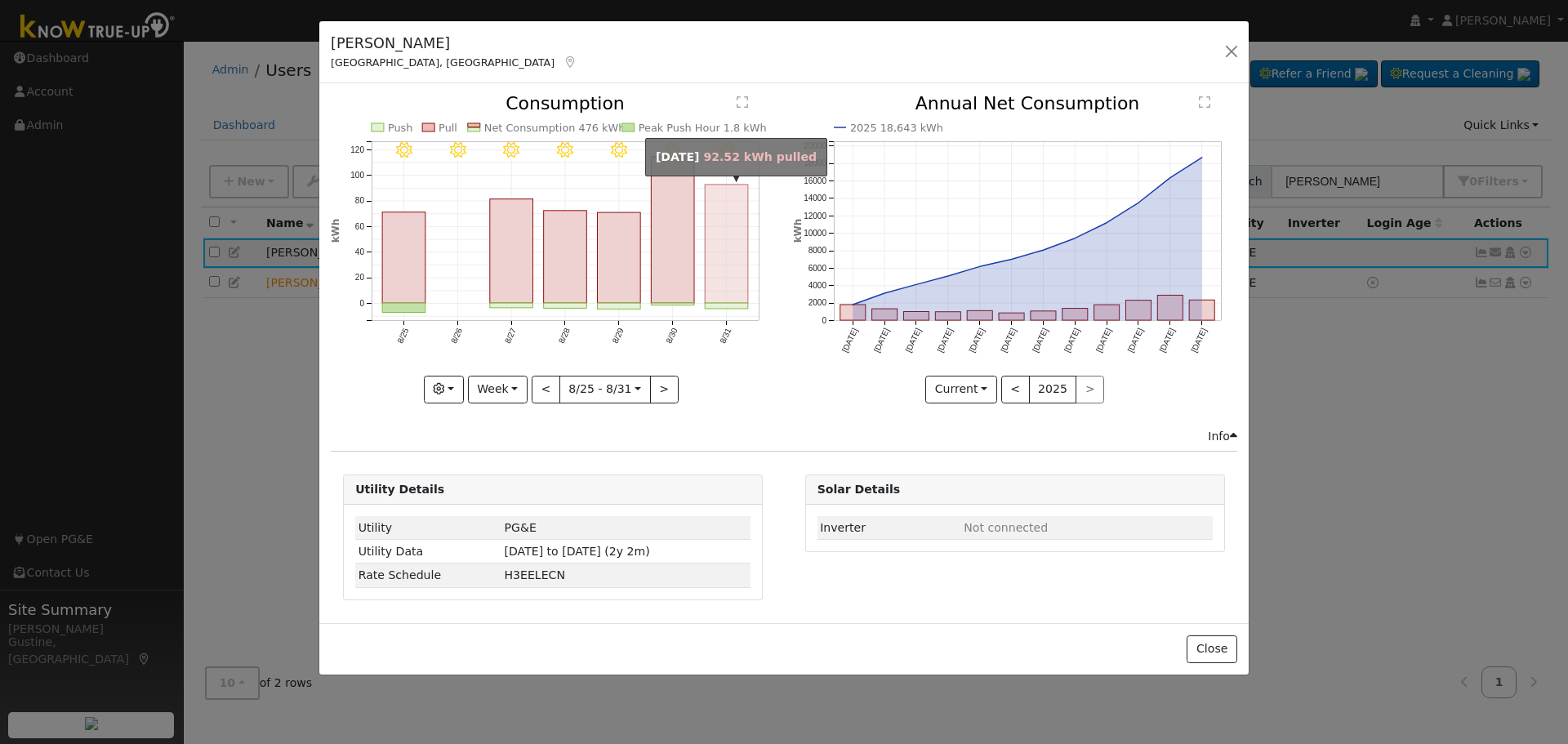
click at [711, 273] on rect "onclick=""" at bounding box center [727, 243] width 43 height 118
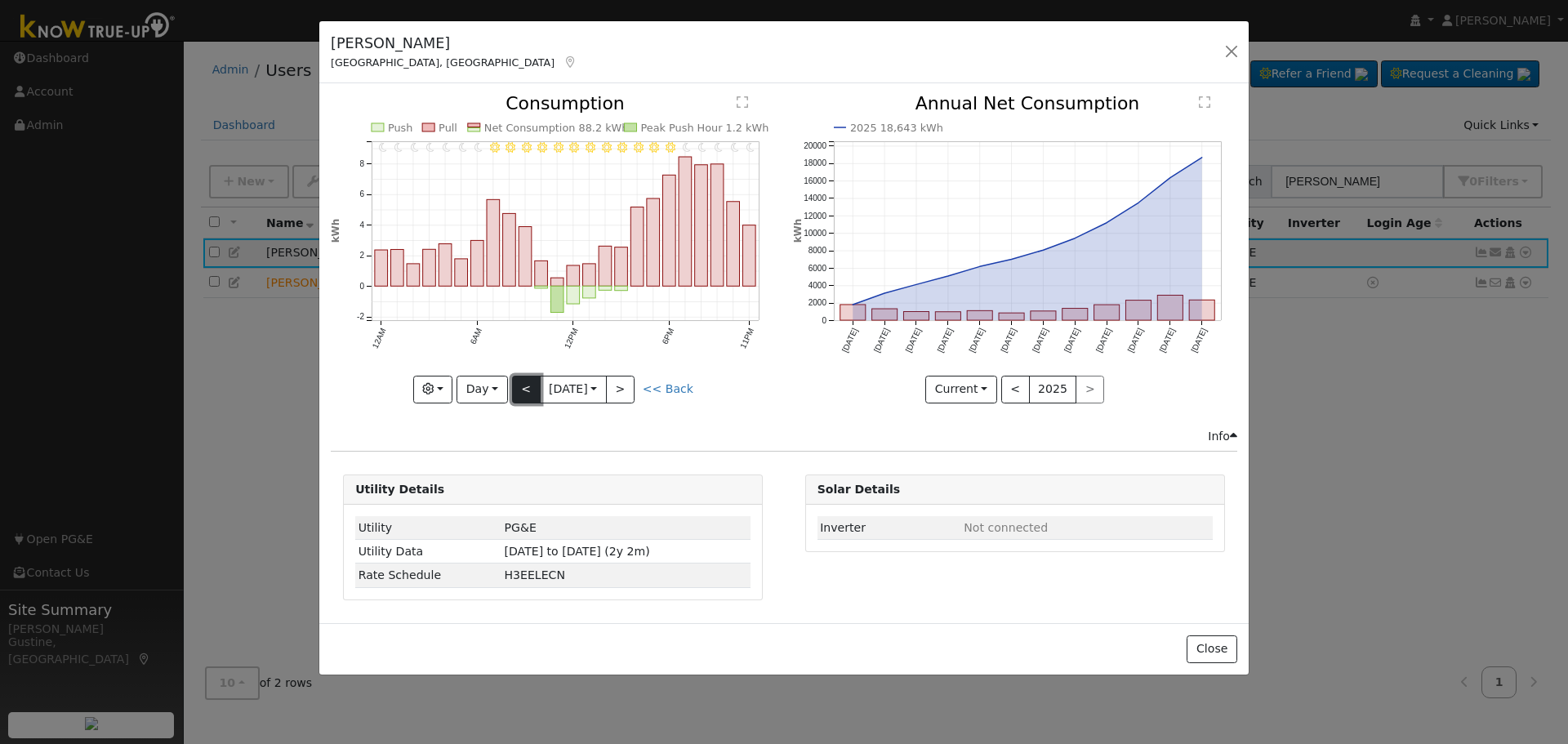
click at [518, 395] on button "<" at bounding box center [526, 389] width 29 height 28
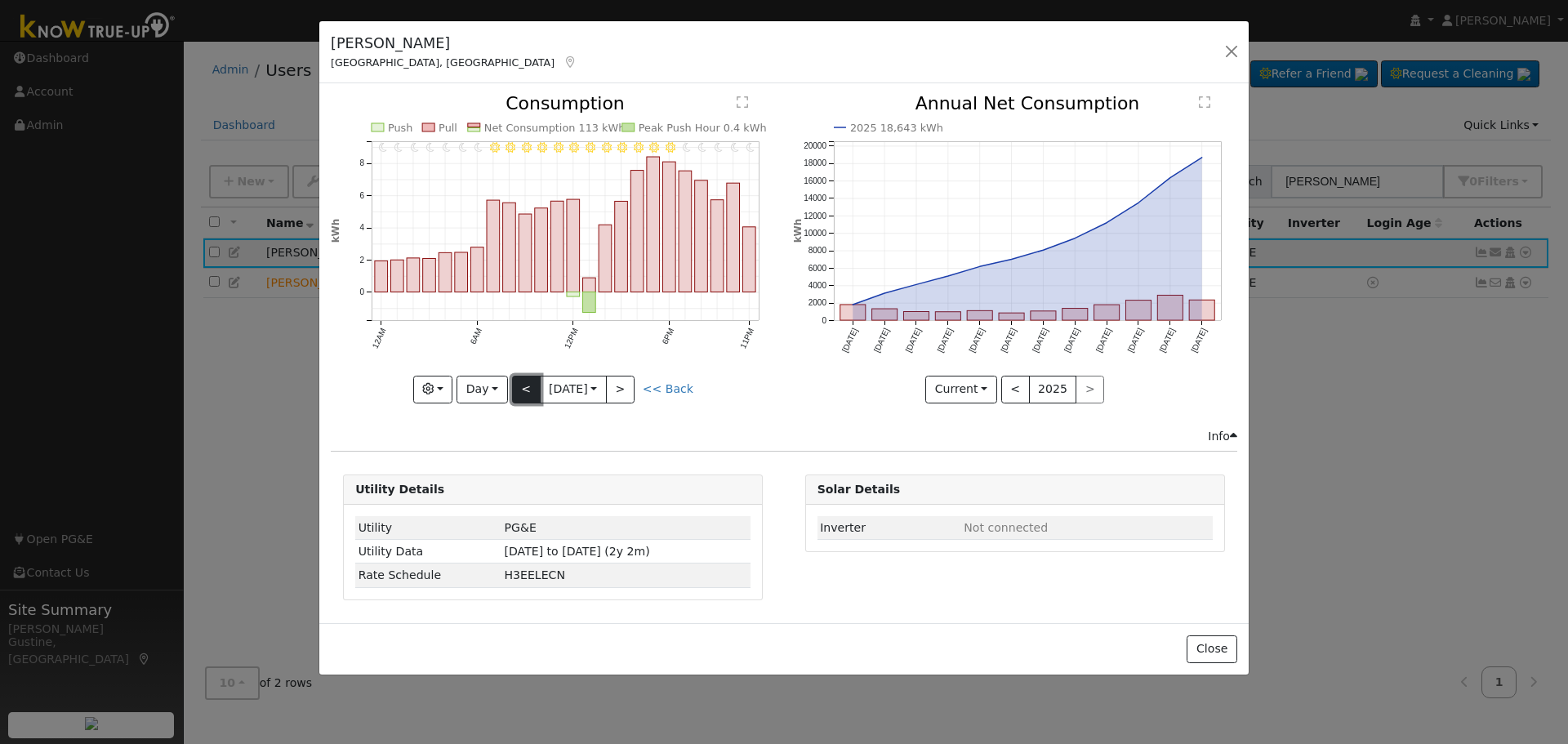
click at [528, 391] on button "<" at bounding box center [526, 389] width 29 height 28
type input "[DATE]"
